Goal: Transaction & Acquisition: Purchase product/service

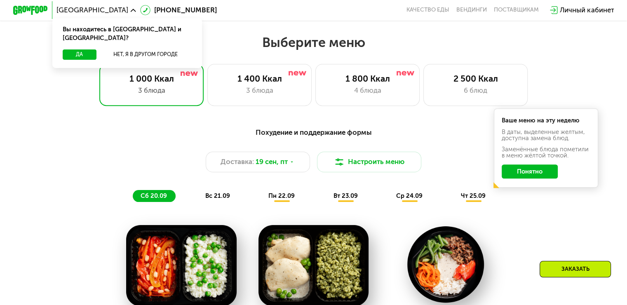
scroll to position [536, 0]
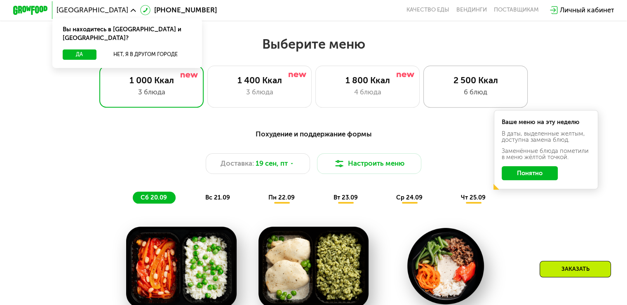
click at [483, 94] on div "6 блюд" at bounding box center [475, 92] width 86 height 10
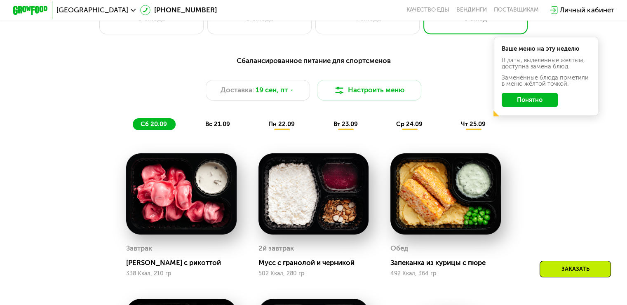
scroll to position [618, 0]
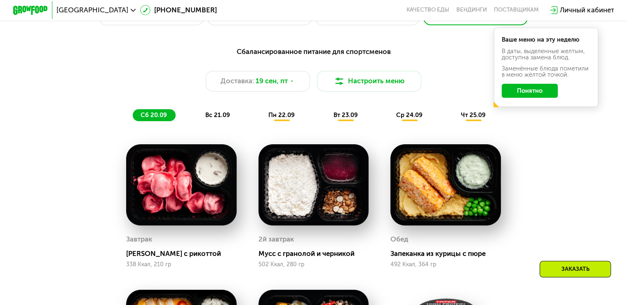
click at [223, 115] on span "вс 21.09" at bounding box center [217, 114] width 25 height 7
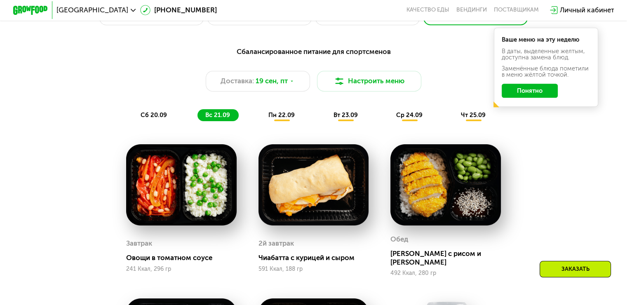
click at [283, 119] on span "пн 22.09" at bounding box center [281, 114] width 26 height 7
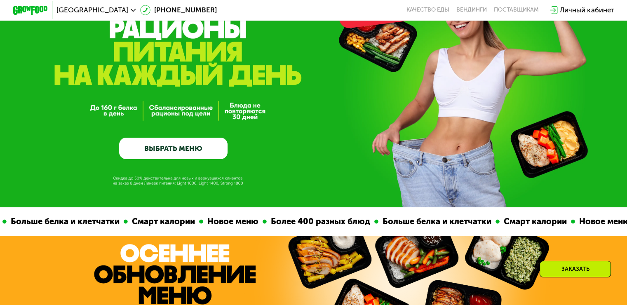
scroll to position [0, 0]
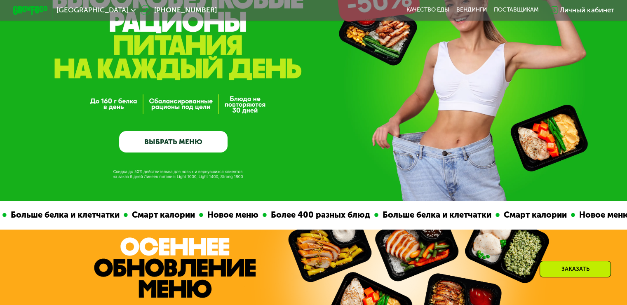
click at [183, 148] on link "ВЫБРАТЬ МЕНЮ" at bounding box center [173, 142] width 108 height 22
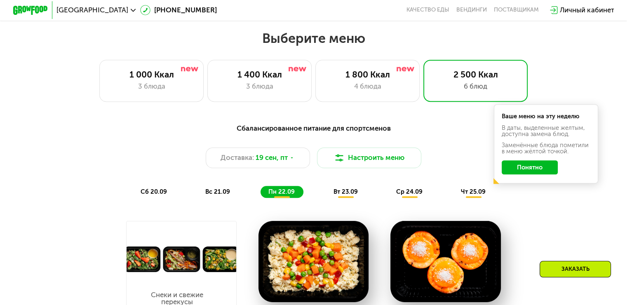
scroll to position [513, 0]
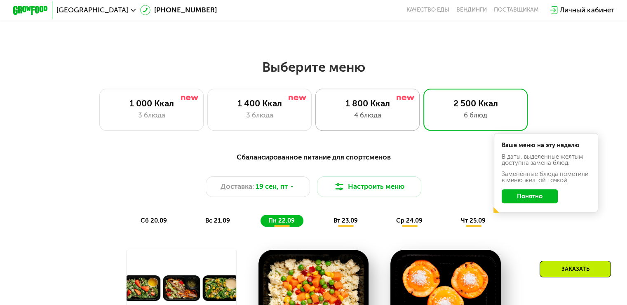
click at [371, 112] on div "1 800 Ккал 4 блюда" at bounding box center [367, 110] width 105 height 42
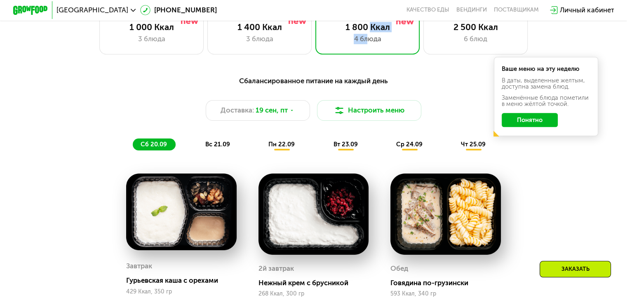
scroll to position [554, 0]
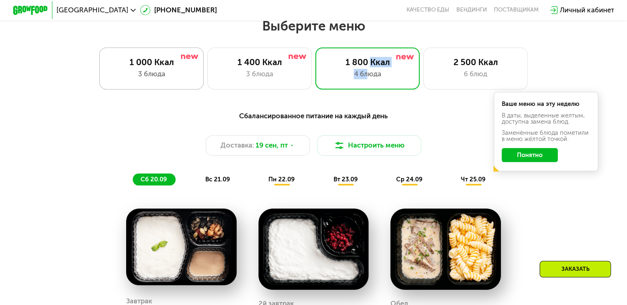
click at [176, 89] on div "1 000 Ккал 3 блюда" at bounding box center [151, 68] width 105 height 42
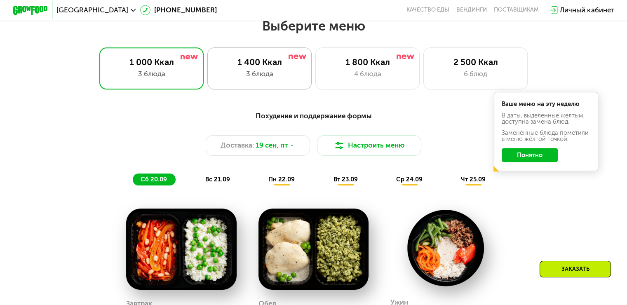
drag, startPoint x: 252, startPoint y: 90, endPoint x: 257, endPoint y: 90, distance: 4.6
click at [252, 89] on div "1 400 Ккал 3 блюда" at bounding box center [259, 68] width 105 height 42
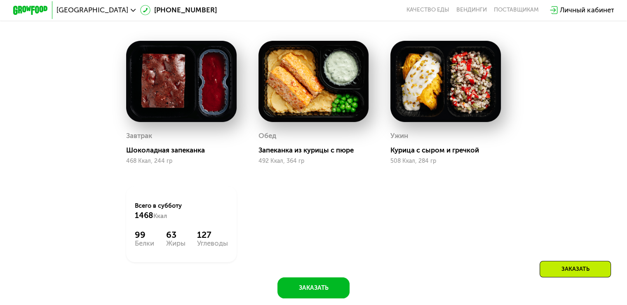
scroll to position [760, 0]
